Goal: Task Accomplishment & Management: Complete application form

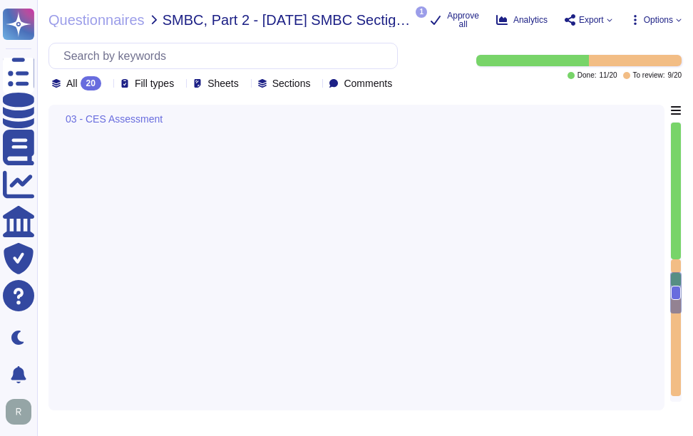
type textarea "Certain data related to the use of the SCM certificate management system will i…"
type textarea "Customers are responsible for managing their own keys. However, they may elect …"
